Goal: Task Accomplishment & Management: Manage account settings

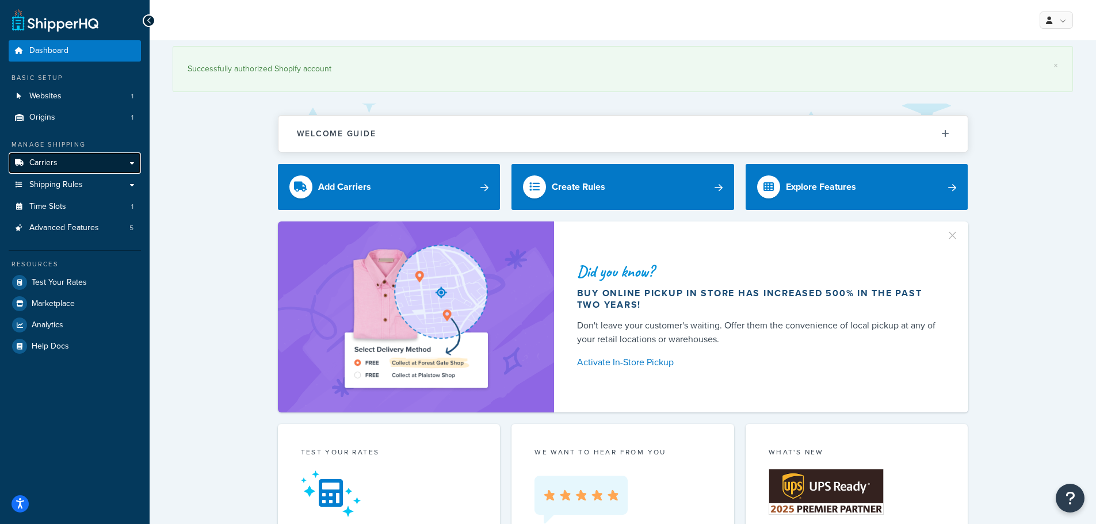
click at [59, 161] on link "Carriers" at bounding box center [75, 162] width 132 height 21
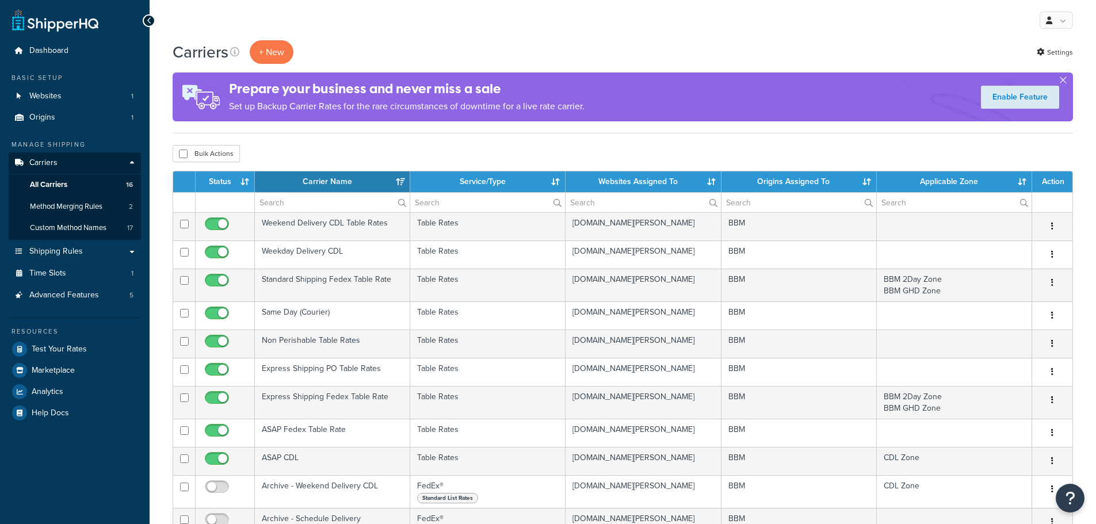
select select "15"
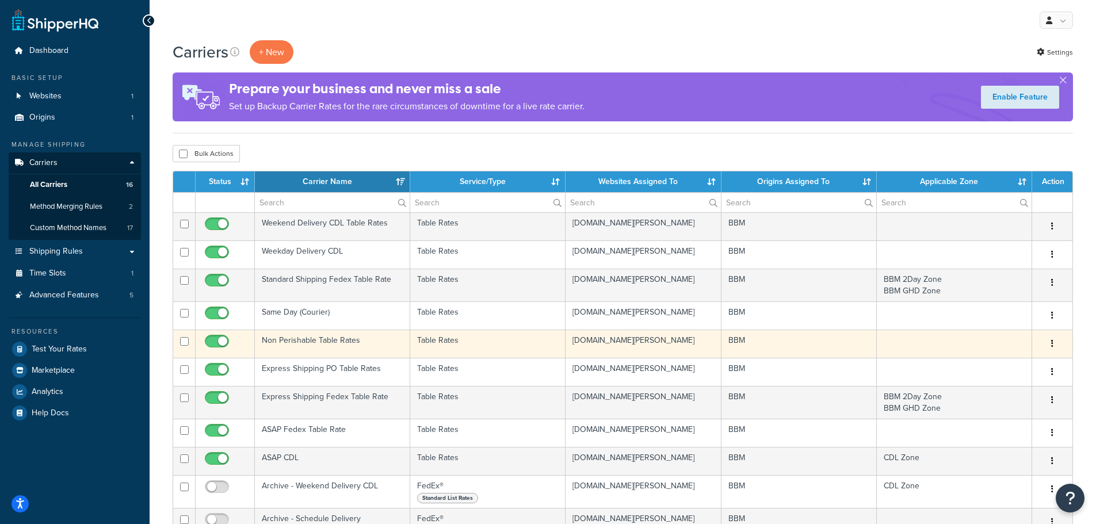
click at [326, 342] on td "Non Perishable Table Rates" at bounding box center [332, 344] width 155 height 28
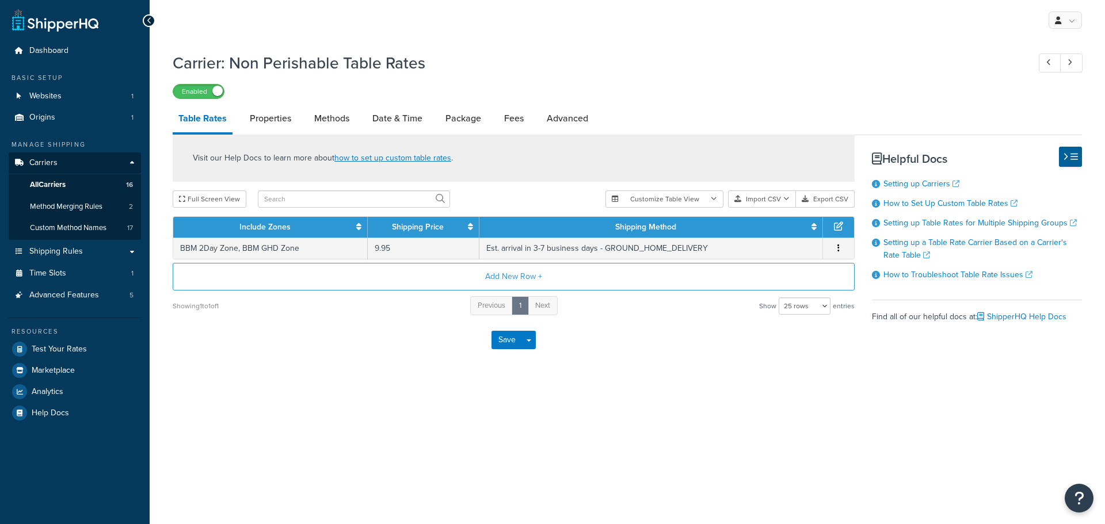
select select "25"
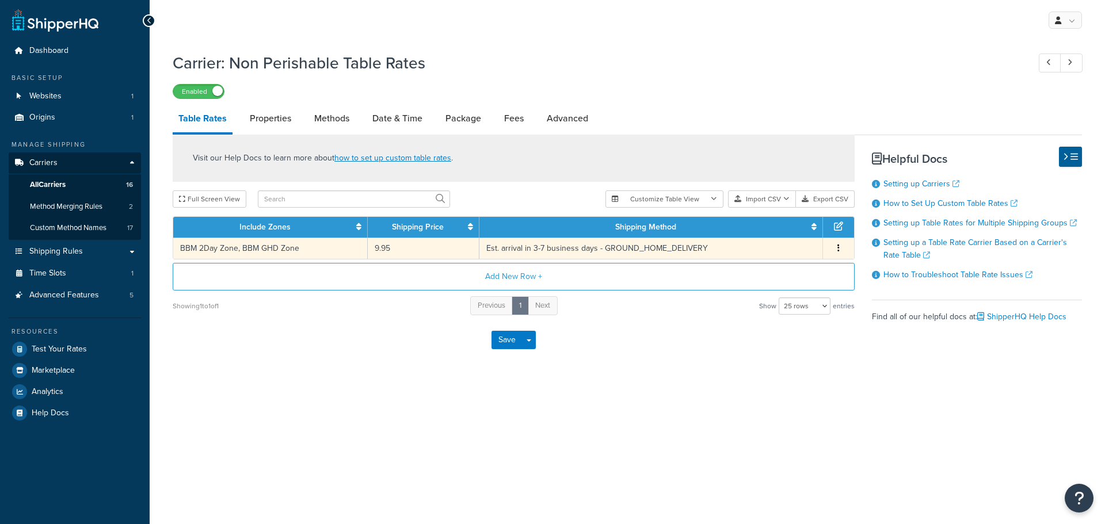
click at [290, 247] on td "BBM 2Day Zone, BBM GHD Zone" at bounding box center [270, 248] width 194 height 21
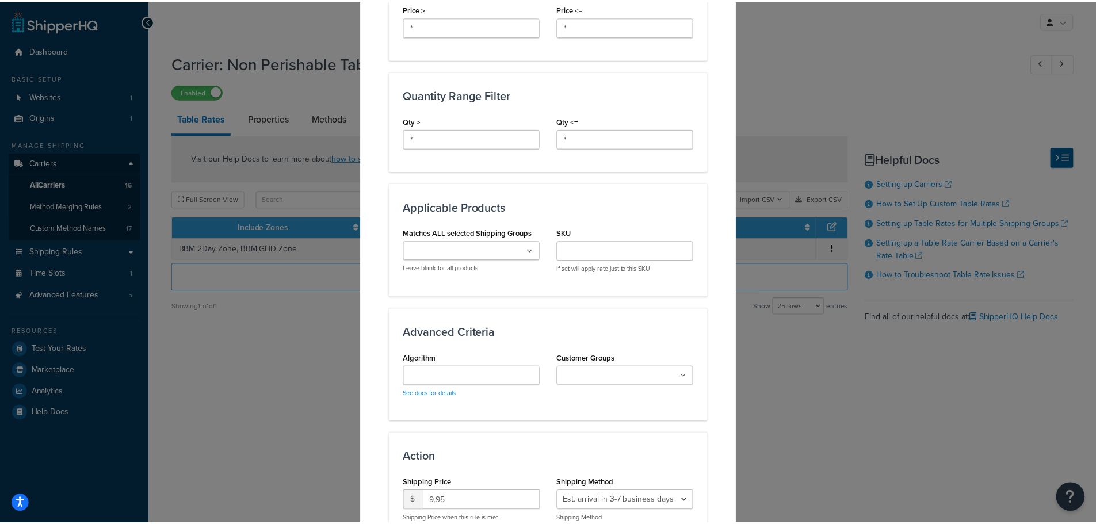
scroll to position [578, 0]
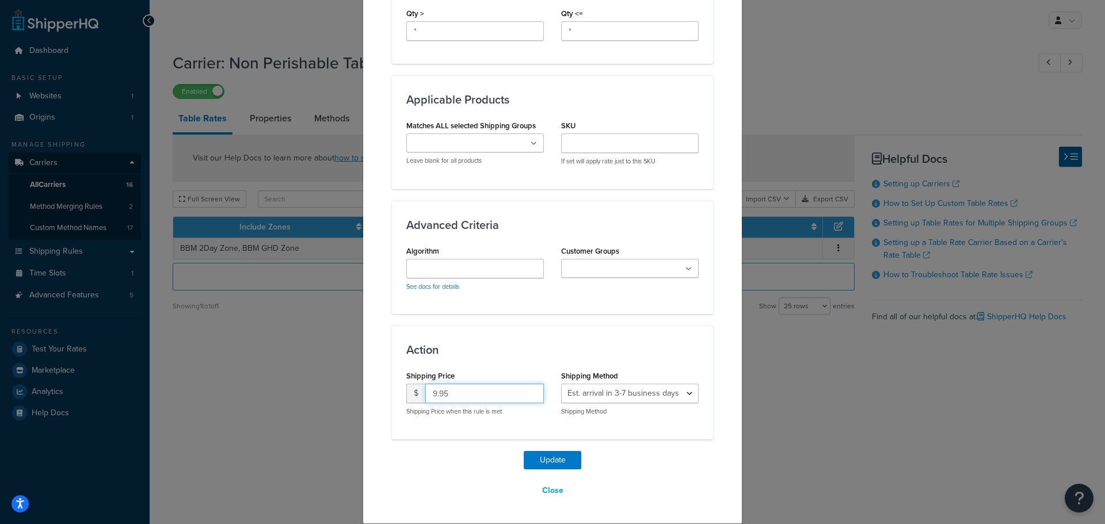
drag, startPoint x: 447, startPoint y: 394, endPoint x: 335, endPoint y: 395, distance: 111.1
click at [337, 395] on div "Update Table Rate Applicable Zones See examples and learn more about how includ…" at bounding box center [552, 262] width 1105 height 524
type input "0"
click at [546, 456] on button "Update" at bounding box center [553, 460] width 58 height 18
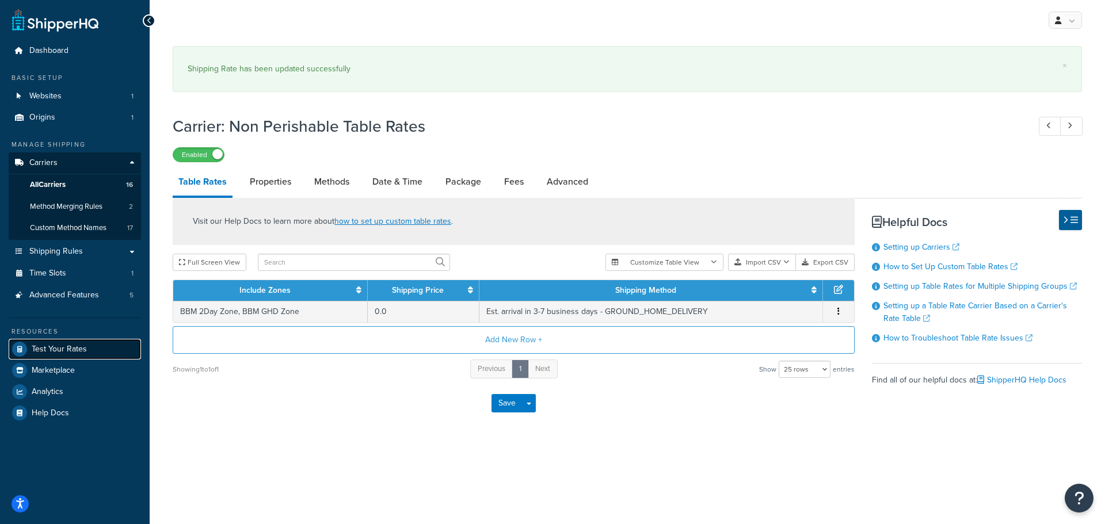
click at [74, 345] on span "Test Your Rates" at bounding box center [59, 350] width 55 height 10
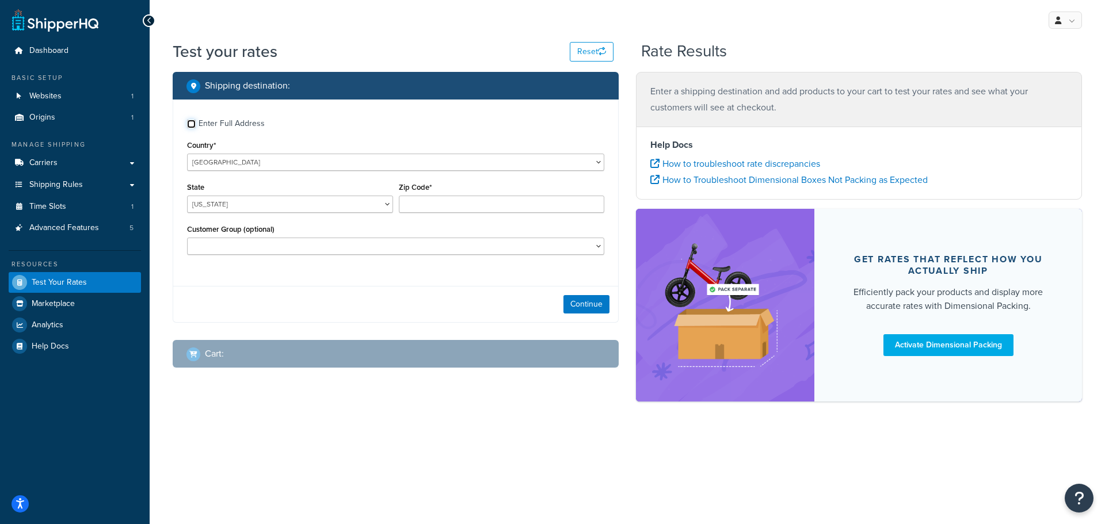
click at [192, 120] on input "Enter Full Address" at bounding box center [191, 124] width 9 height 9
checkbox input "true"
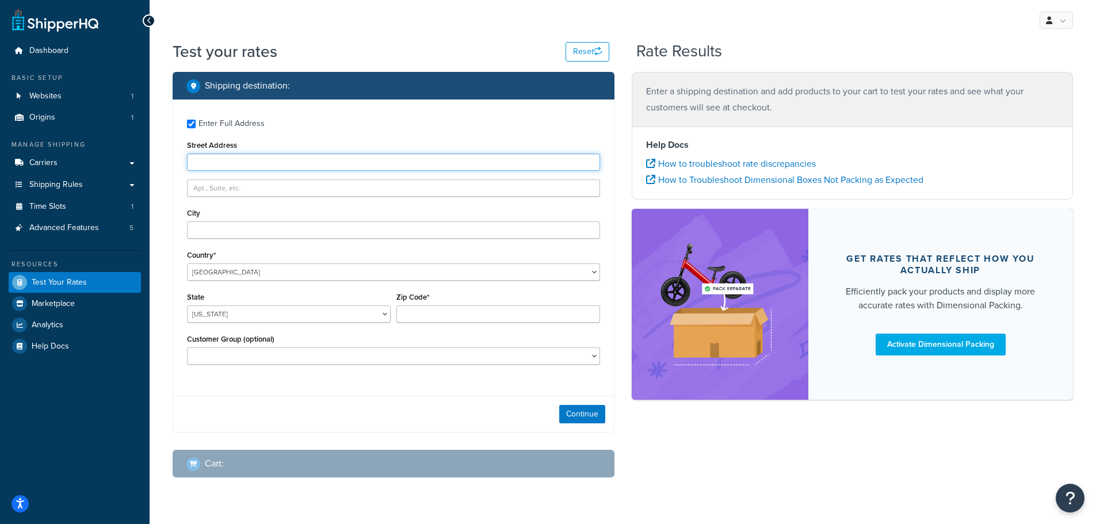
click at [207, 158] on input "Street Address" at bounding box center [393, 162] width 413 height 17
type input "103 Coachmans Trail"
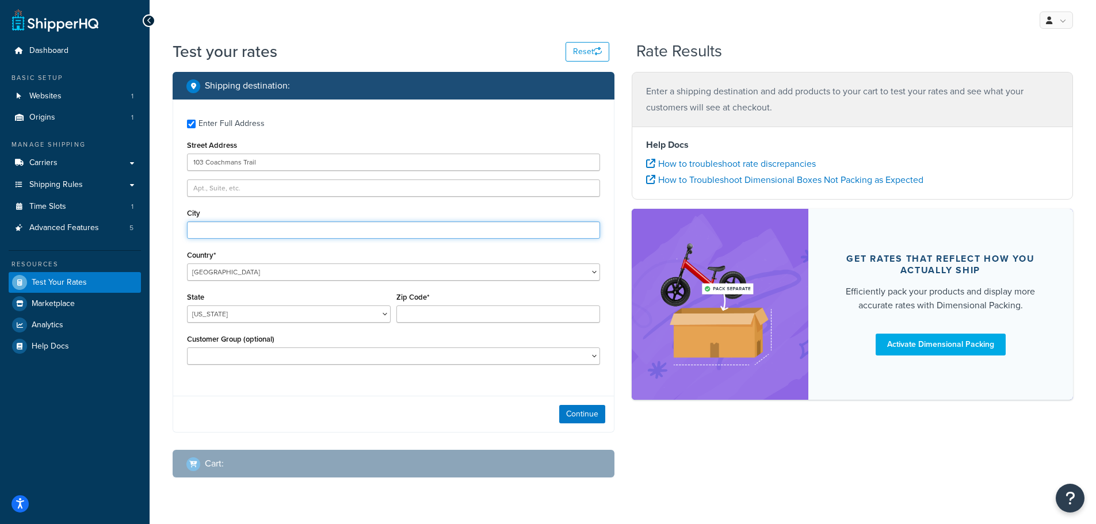
type input "Asheville"
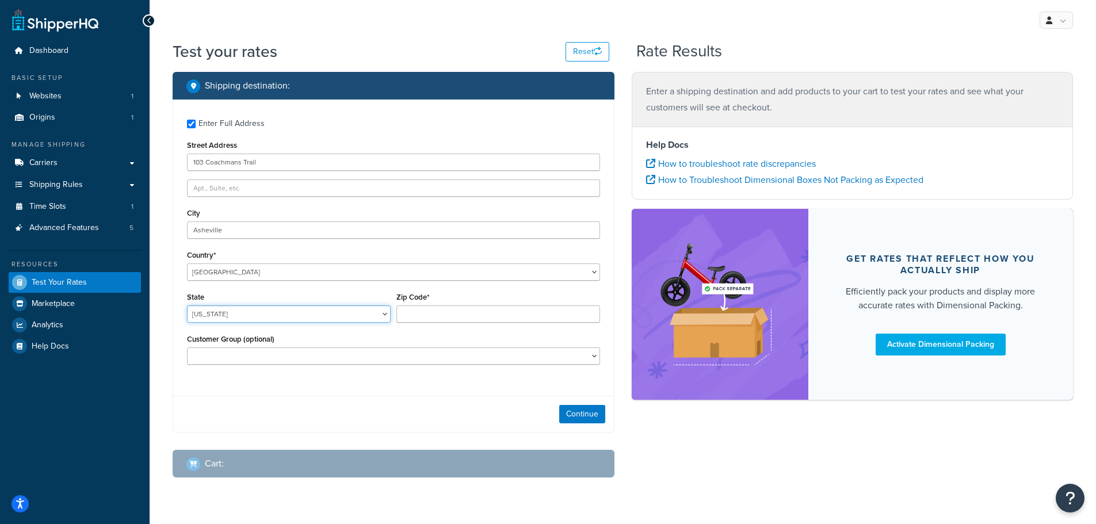
select select "NC"
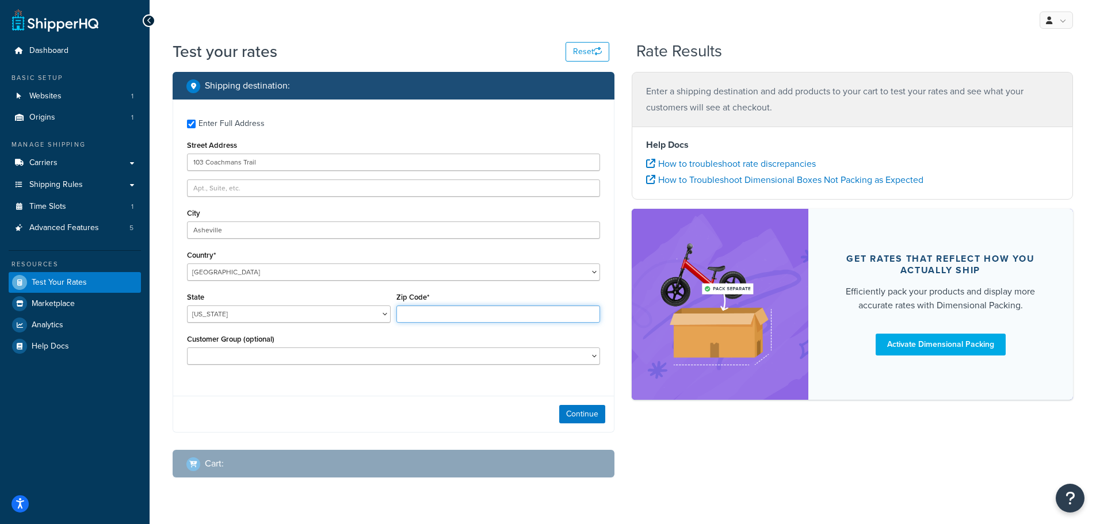
type input "28803"
click at [593, 414] on button "Continue" at bounding box center [582, 414] width 46 height 18
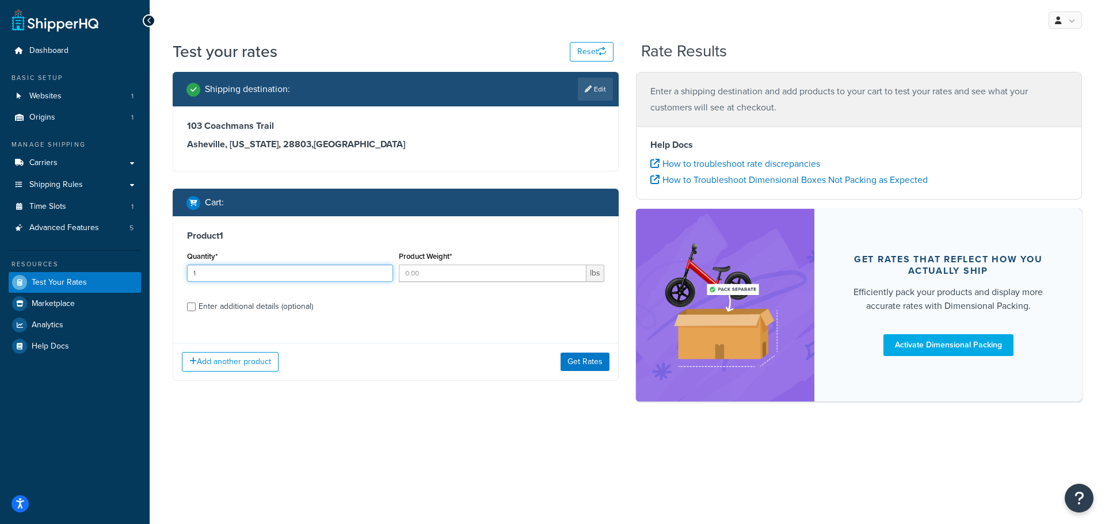
type input "1"
click at [382, 272] on input "1" at bounding box center [290, 273] width 206 height 17
type input "1"
click at [574, 270] on input "1" at bounding box center [493, 273] width 188 height 17
click at [585, 353] on button "Get Rates" at bounding box center [584, 362] width 49 height 18
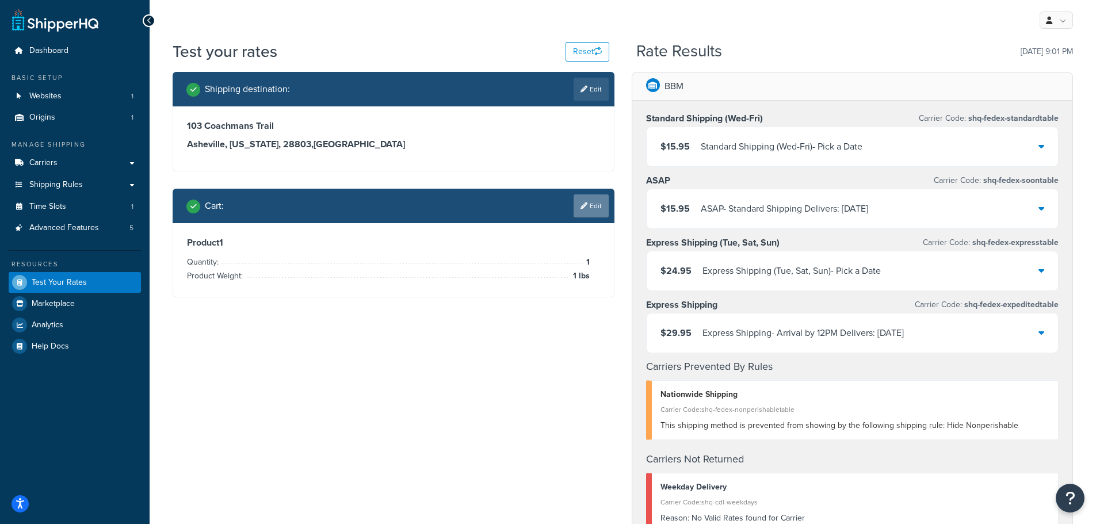
click at [594, 204] on link "Edit" at bounding box center [591, 205] width 35 height 23
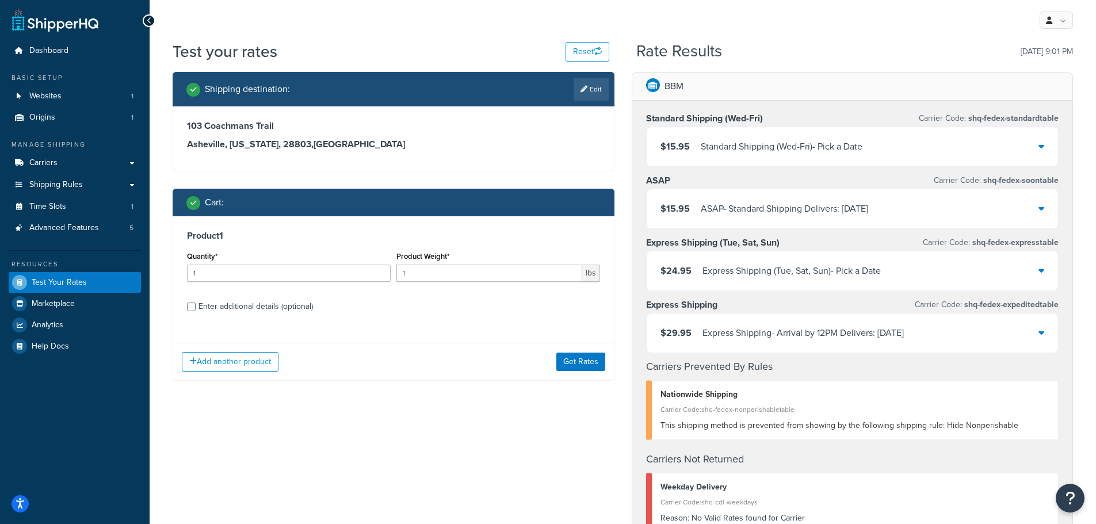
click at [234, 308] on div "Enter additional details (optional)" at bounding box center [256, 307] width 115 height 16
click at [196, 308] on input "Enter additional details (optional)" at bounding box center [191, 307] width 9 height 9
checkbox input "true"
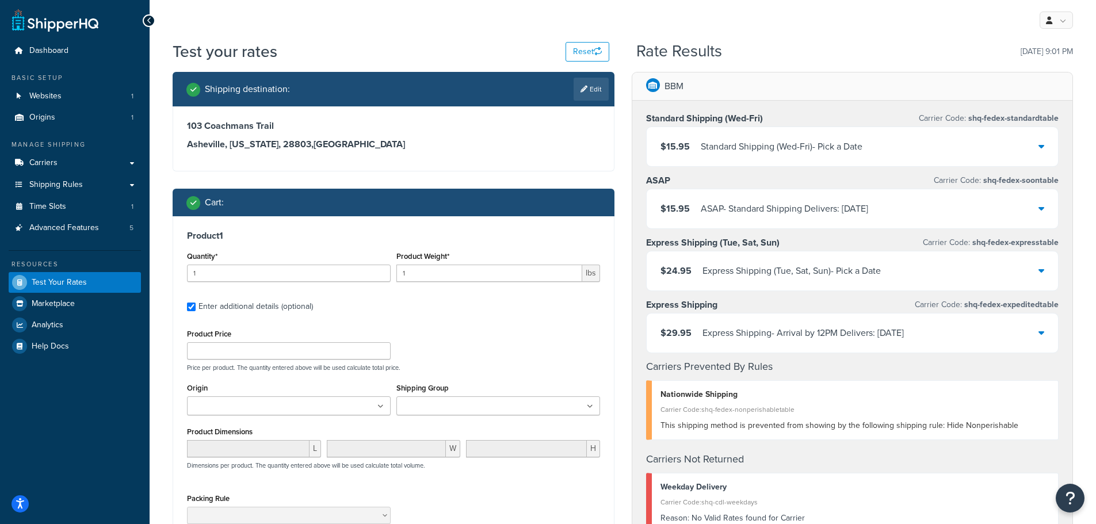
click at [467, 418] on div "Shipping Group Courier Hide All Courier Hide Fashion District Courier Hide FIDI…" at bounding box center [498, 402] width 209 height 44
click at [468, 409] on input "Shipping Group" at bounding box center [451, 407] width 102 height 13
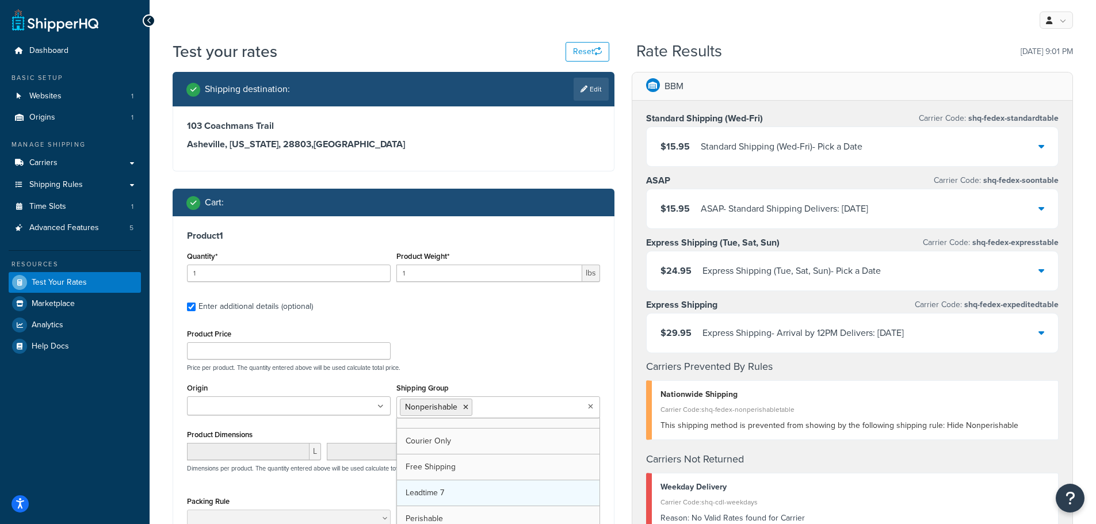
scroll to position [222, 0]
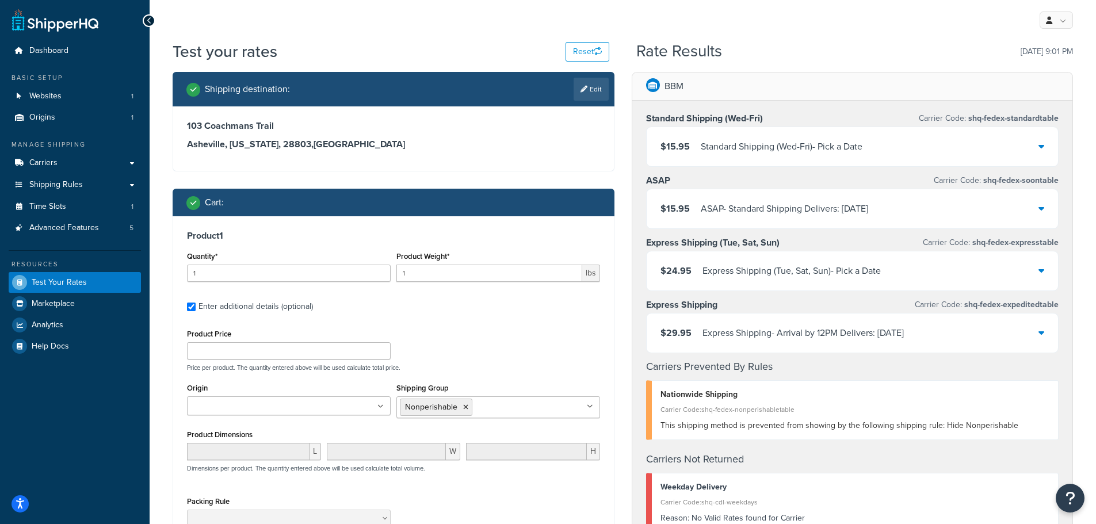
click at [608, 361] on div "Product 1 Quantity* 1 Product Weight* 1 lbs Enter additional details (optional)…" at bounding box center [393, 398] width 441 height 364
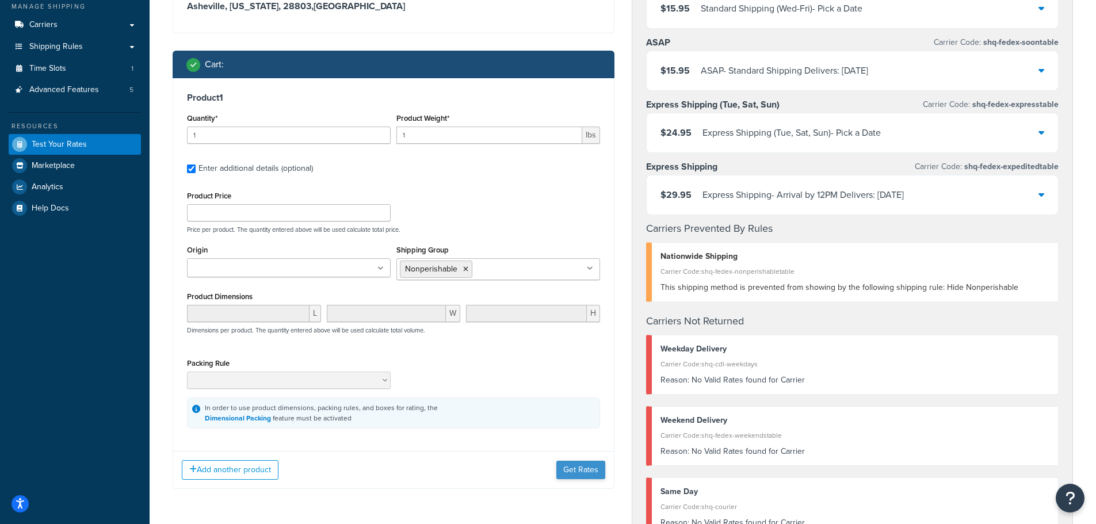
scroll to position [173, 0]
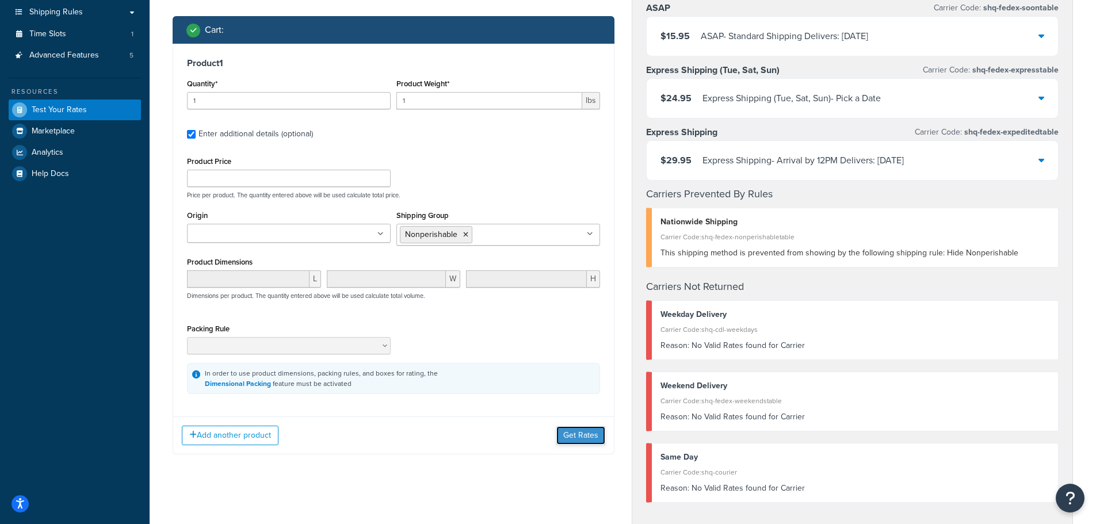
click at [574, 437] on button "Get Rates" at bounding box center [580, 435] width 49 height 18
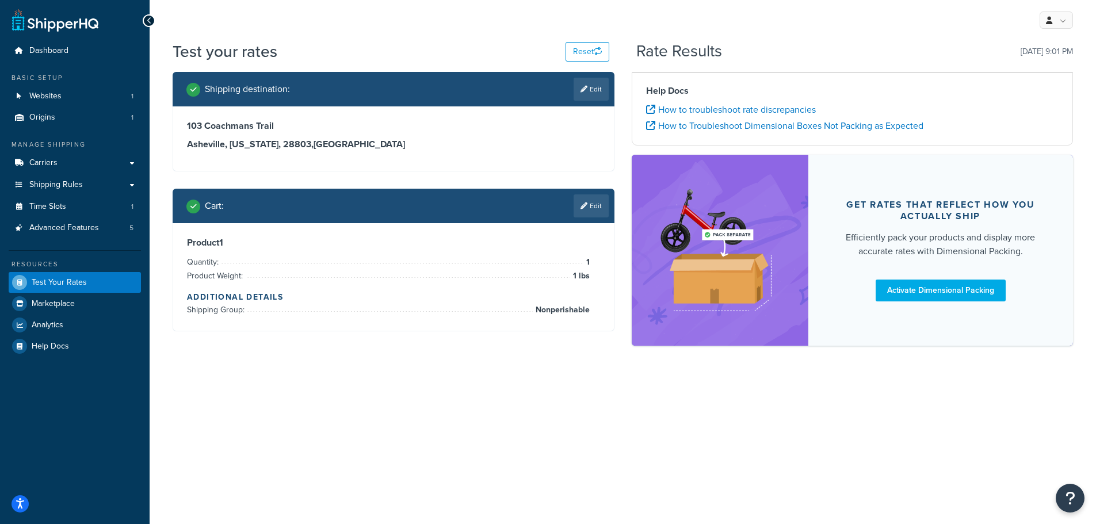
scroll to position [0, 0]
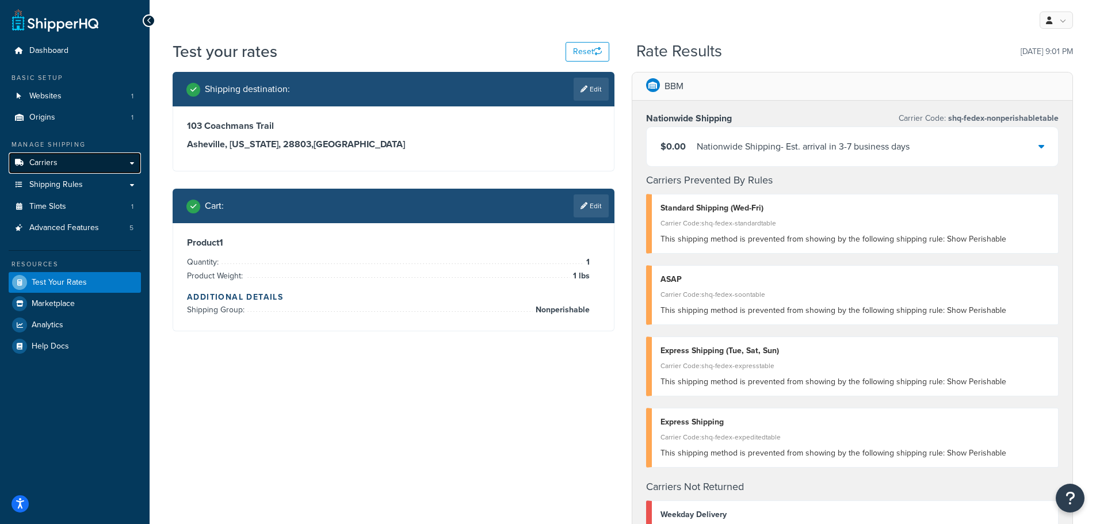
click at [65, 162] on link "Carriers" at bounding box center [75, 162] width 132 height 21
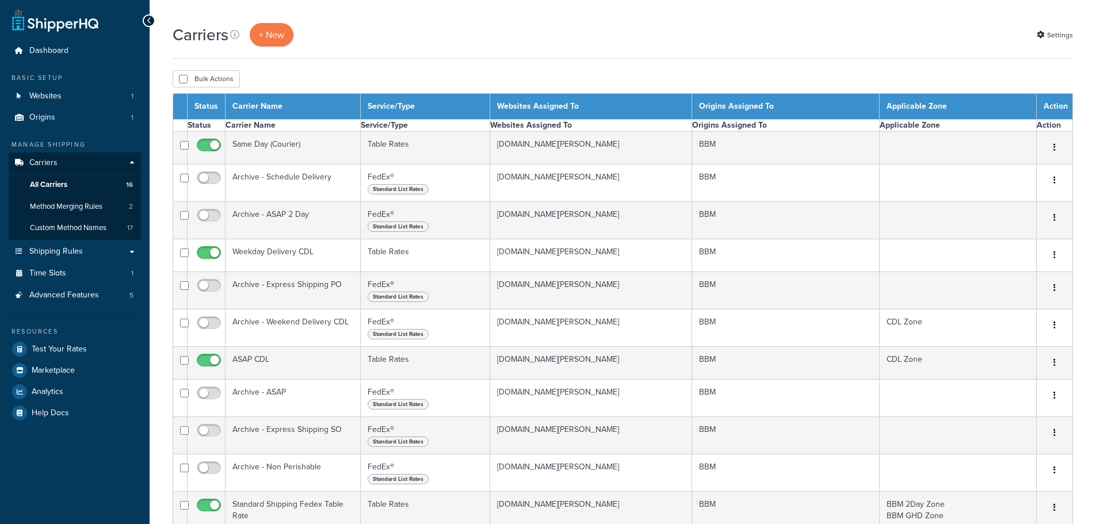
select select "15"
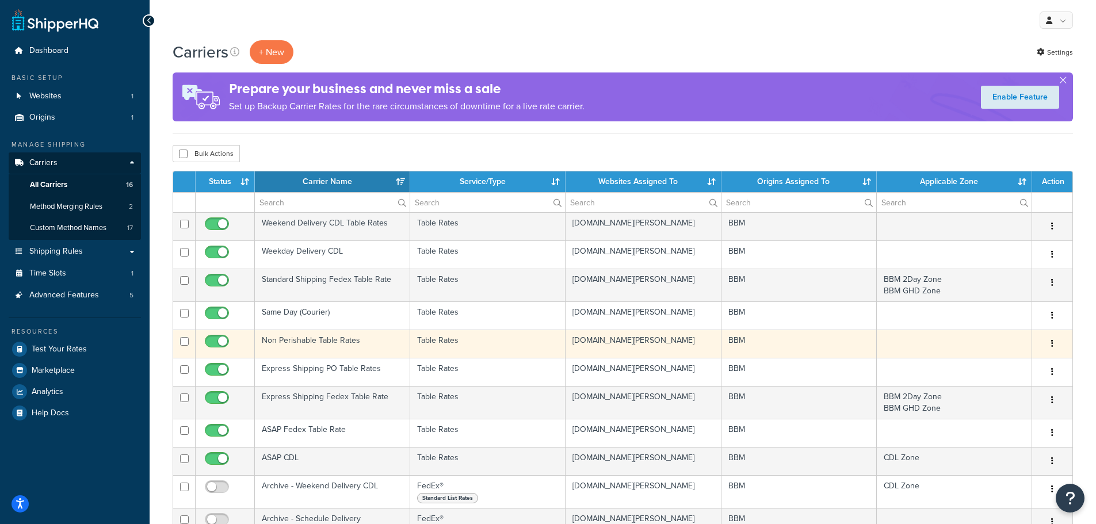
click at [326, 340] on td "Non Perishable Table Rates" at bounding box center [332, 344] width 155 height 28
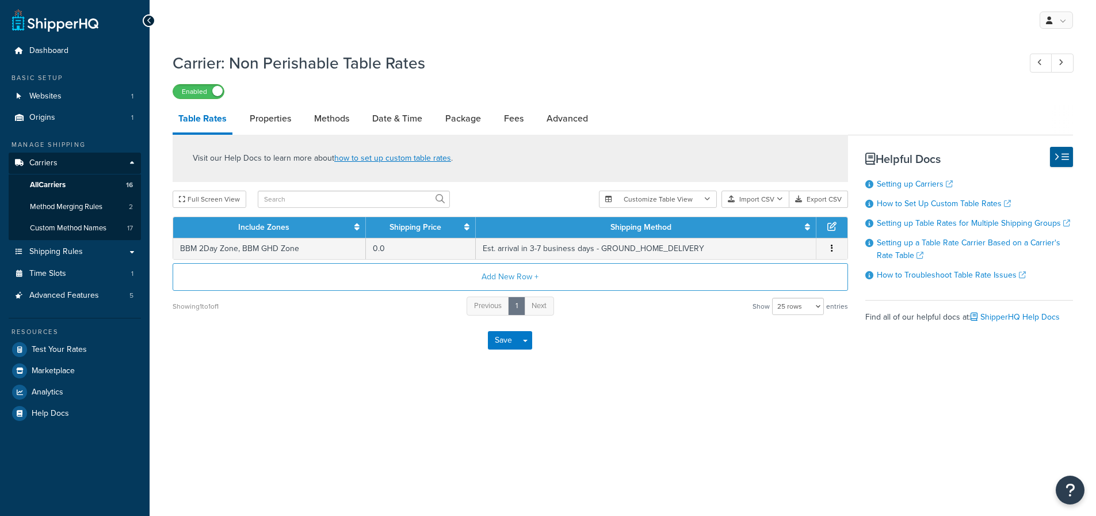
select select "25"
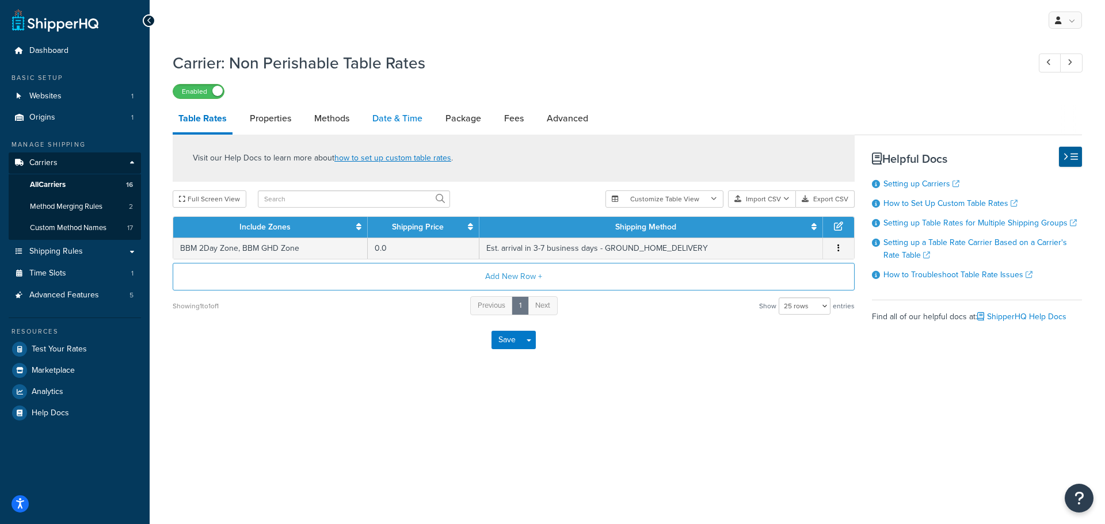
click at [399, 117] on link "Date & Time" at bounding box center [398, 119] width 62 height 28
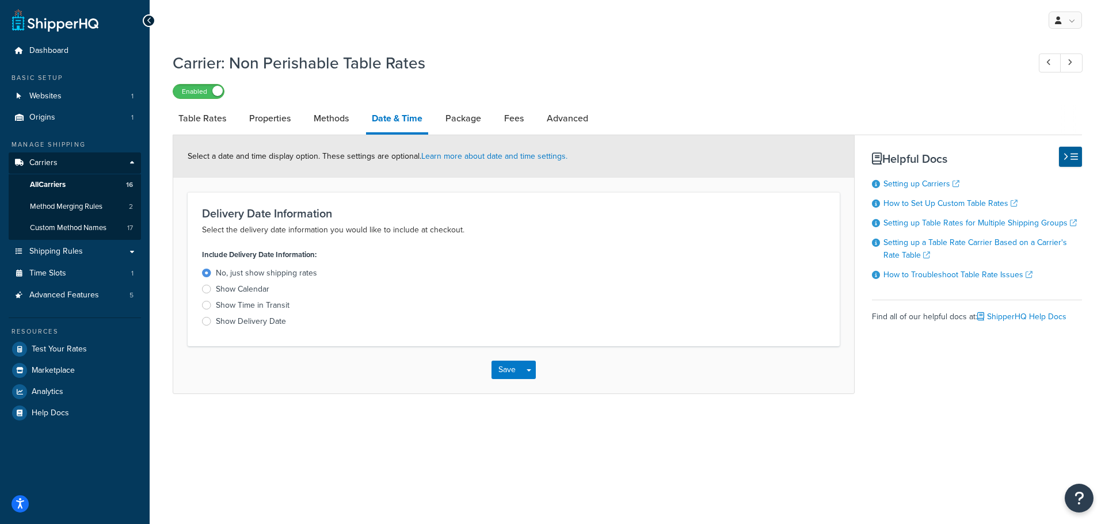
click at [206, 321] on div at bounding box center [206, 321] width 9 height 9
click at [0, 0] on input "Show Delivery Date" at bounding box center [0, 0] width 0 height 0
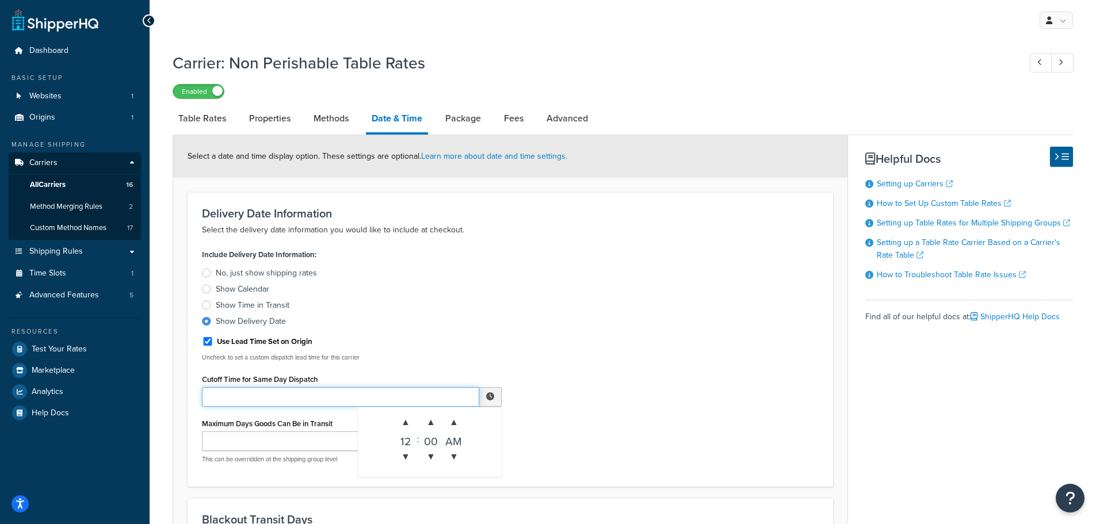
click at [354, 394] on input "Cutoff Time for Same Day Dispatch" at bounding box center [340, 397] width 277 height 20
click at [406, 452] on span "▼" at bounding box center [405, 456] width 23 height 23
click at [408, 421] on span "▲" at bounding box center [405, 422] width 23 height 23
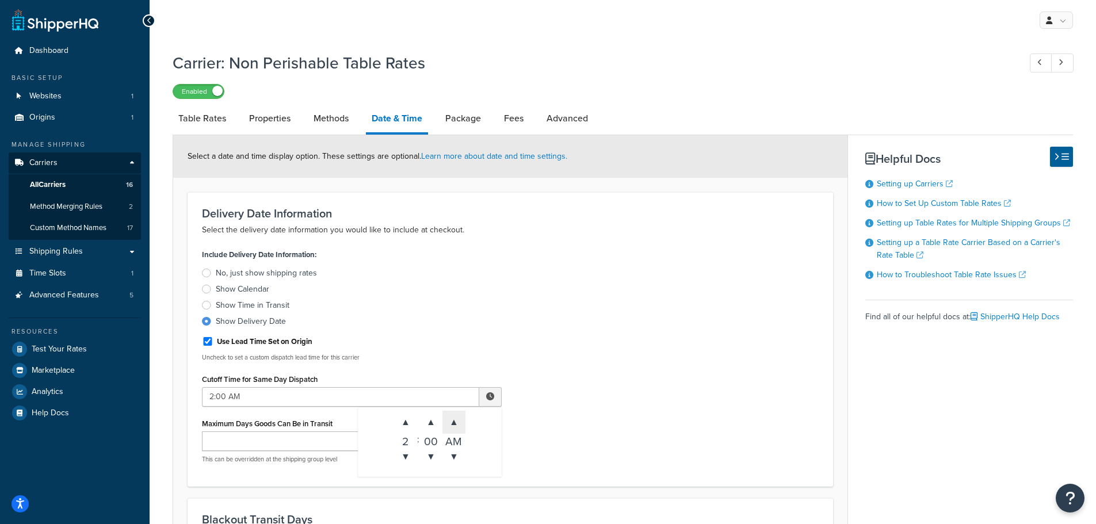
click at [457, 423] on span "▲" at bounding box center [454, 422] width 23 height 23
type input "2:00 PM"
click at [619, 386] on div "Include Delivery Date Information: No, just show shipping rates Show Calendar S…" at bounding box center [510, 359] width 634 height 226
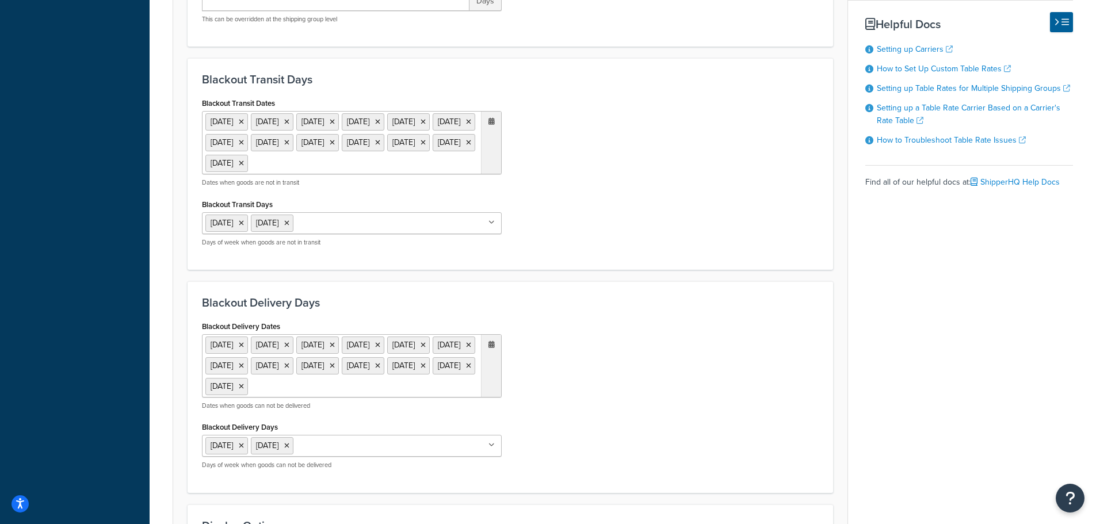
scroll to position [460, 0]
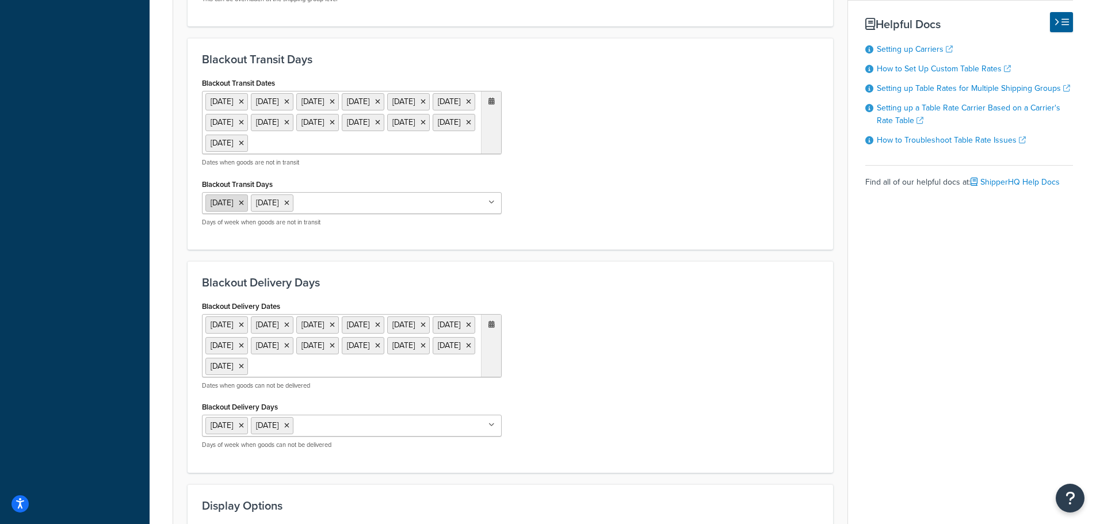
click at [244, 207] on icon at bounding box center [241, 203] width 5 height 7
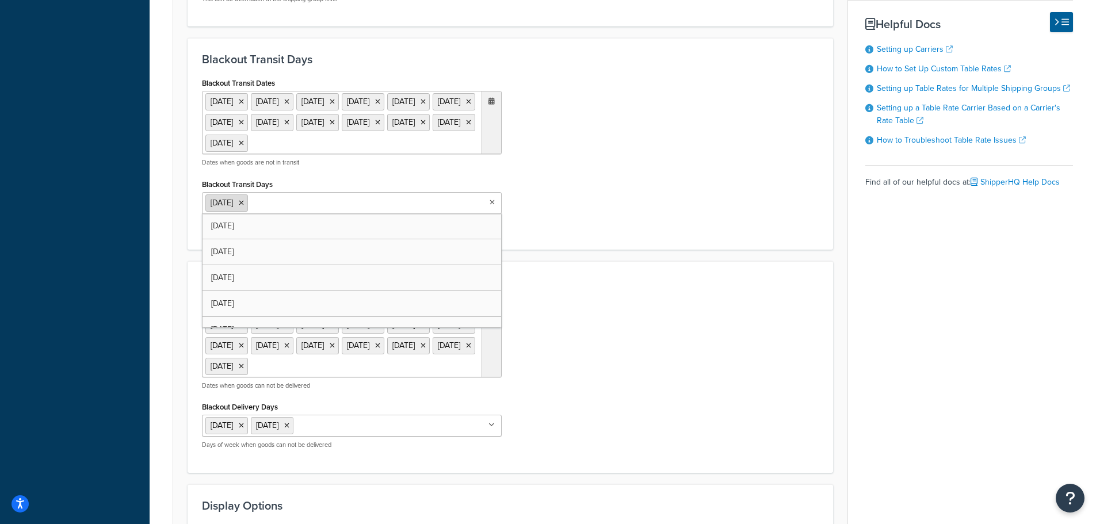
click at [244, 207] on icon at bounding box center [241, 203] width 5 height 7
click at [563, 293] on div "Blackout Delivery Days Blackout Delivery Dates [DATE] [DATE] [DATE] [DATE] [DAT…" at bounding box center [511, 366] width 646 height 212
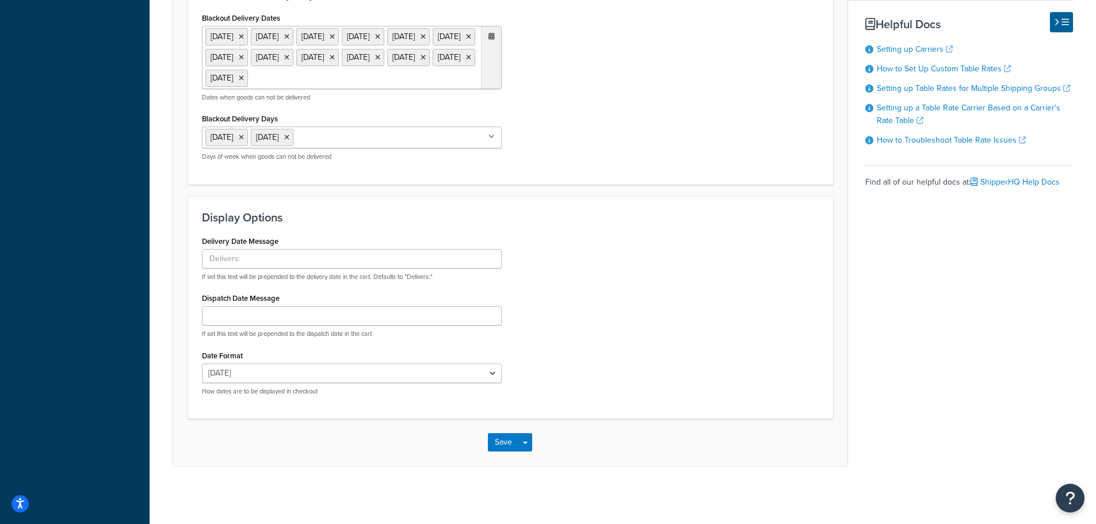
scroll to position [748, 0]
click at [491, 452] on button "Save" at bounding box center [503, 442] width 31 height 18
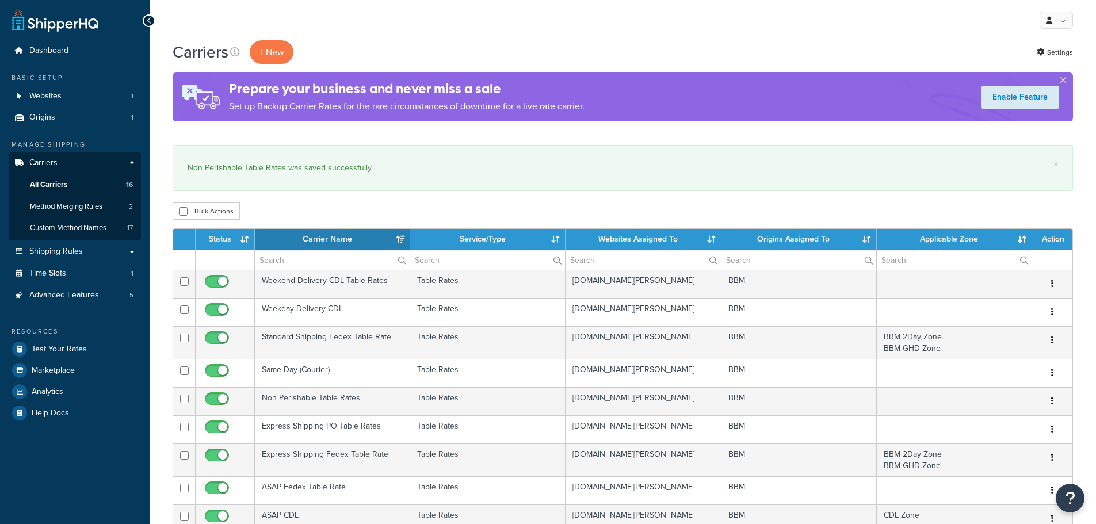
select select "15"
